Goal: Information Seeking & Learning: Understand process/instructions

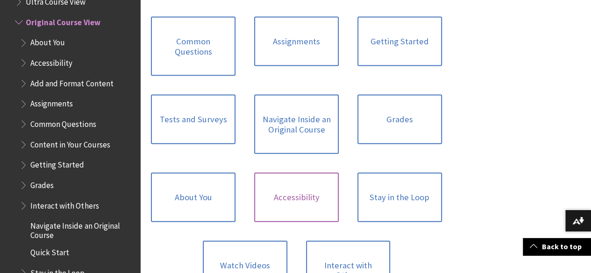
scroll to position [981, 0]
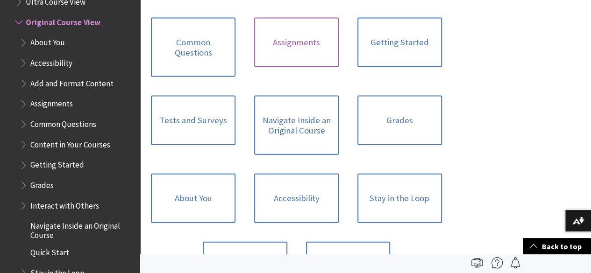
click at [254, 51] on link "Assignments" at bounding box center [296, 42] width 85 height 49
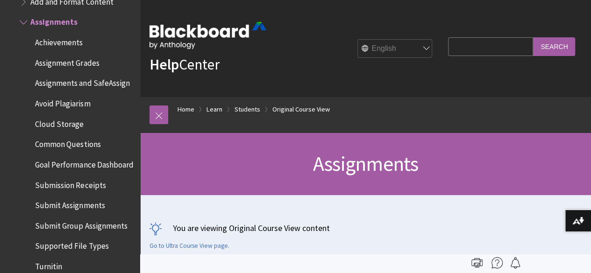
click at [75, 61] on span "Assignment Grades" at bounding box center [67, 61] width 64 height 13
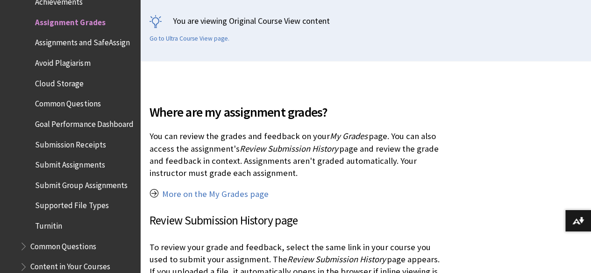
scroll to position [233, 0]
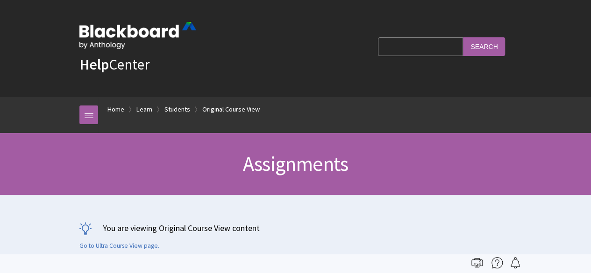
scroll to position [1185, 0]
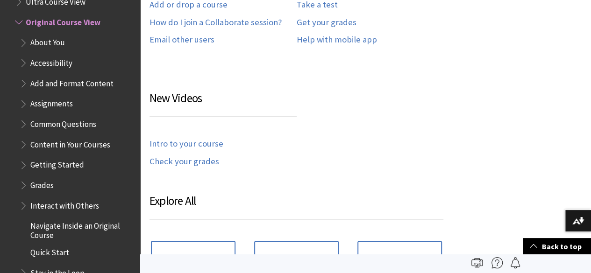
scroll to position [639, 0]
